Goal: Information Seeking & Learning: Learn about a topic

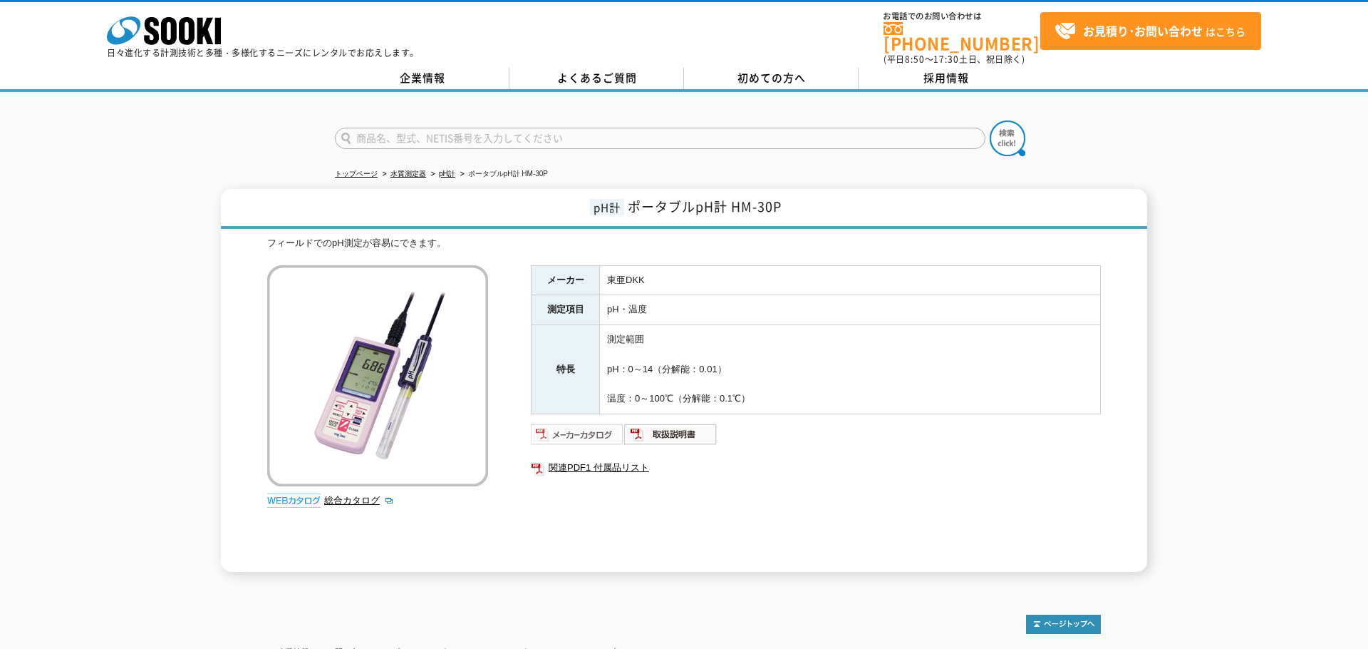
click at [584, 432] on img at bounding box center [577, 434] width 93 height 23
click at [345, 495] on link "総合カタログ" at bounding box center [359, 500] width 70 height 11
click at [668, 423] on img at bounding box center [670, 434] width 93 height 23
click at [580, 428] on img at bounding box center [577, 434] width 93 height 23
click at [678, 427] on img at bounding box center [670, 434] width 93 height 23
